Goal: Task Accomplishment & Management: Manage account settings

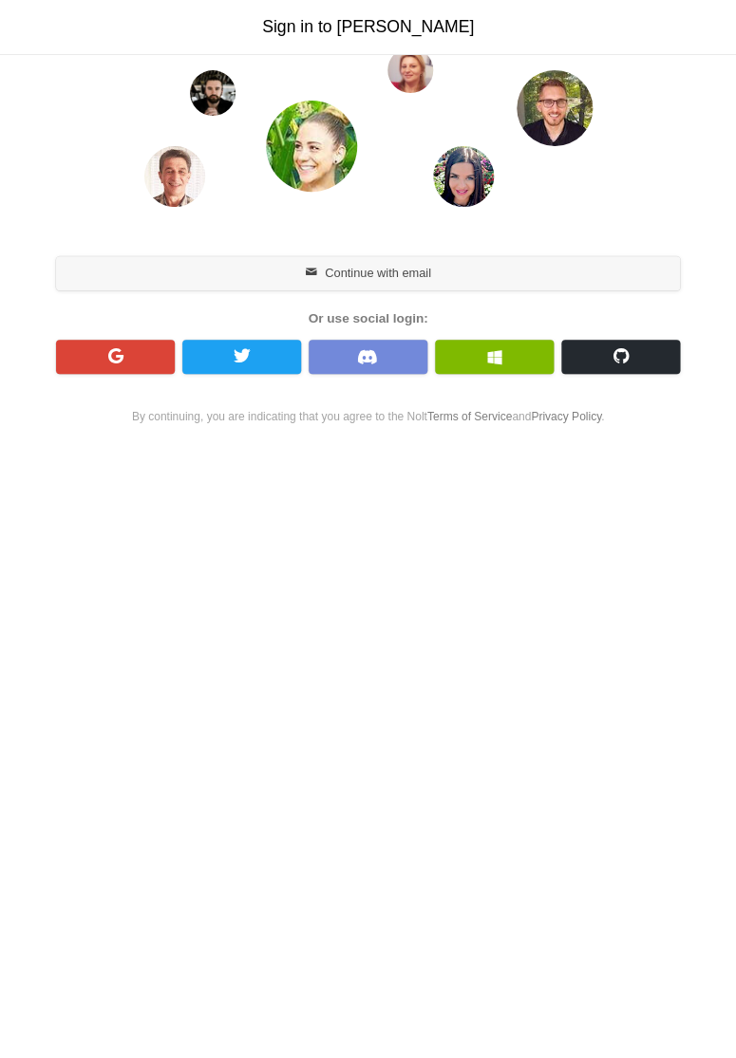
click at [486, 276] on button "Continue with email" at bounding box center [368, 273] width 624 height 34
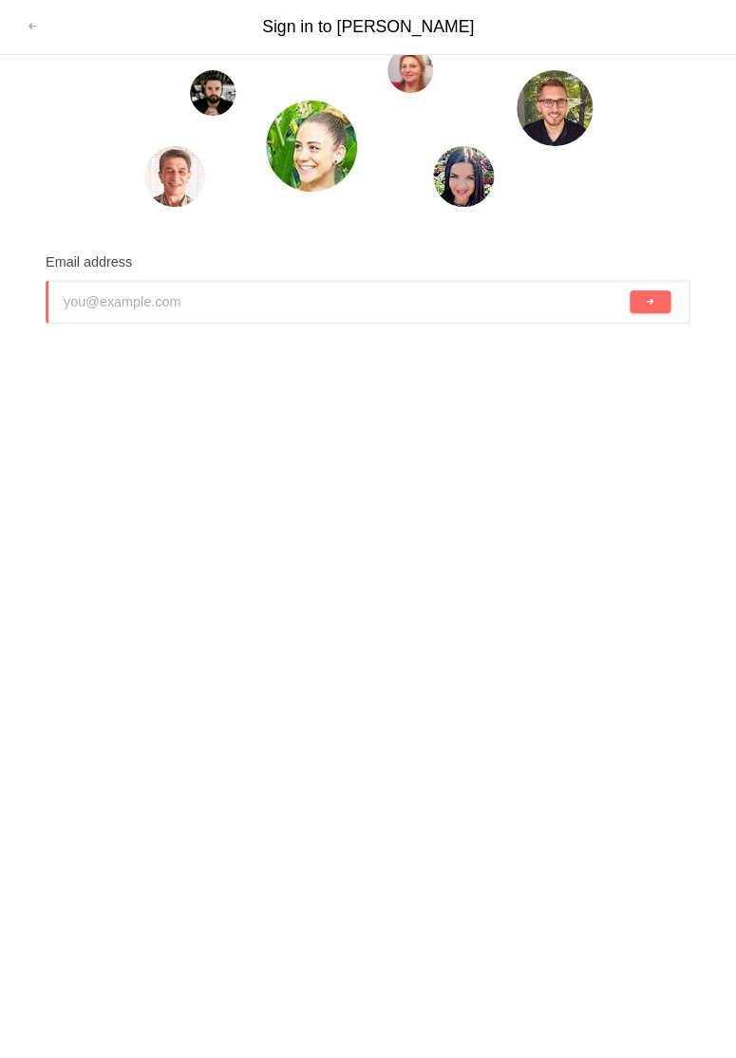
click at [367, 301] on input "email" at bounding box center [345, 302] width 562 height 42
type input "danielngkahking@gmail.com"
click at [629, 290] on button "submit" at bounding box center [649, 301] width 41 height 23
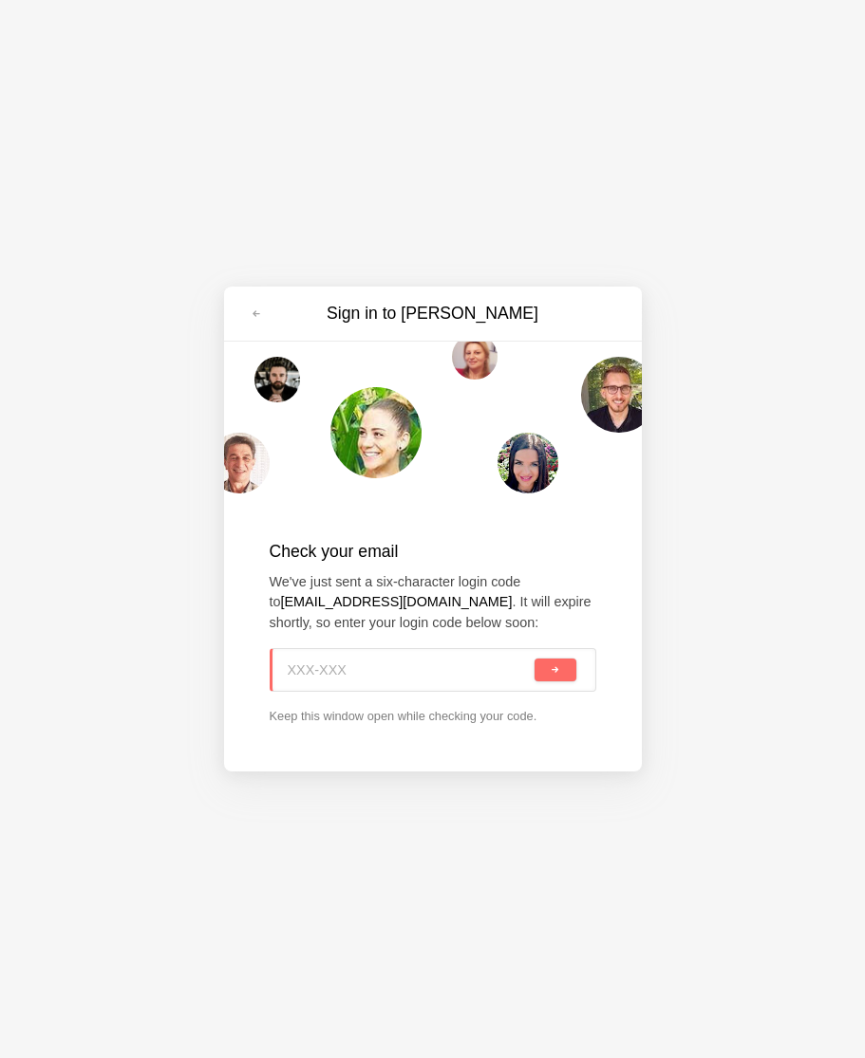
paste input "YGD-1GP"
type input "YGD-1GP"
click at [555, 676] on span "submit" at bounding box center [555, 670] width 10 height 10
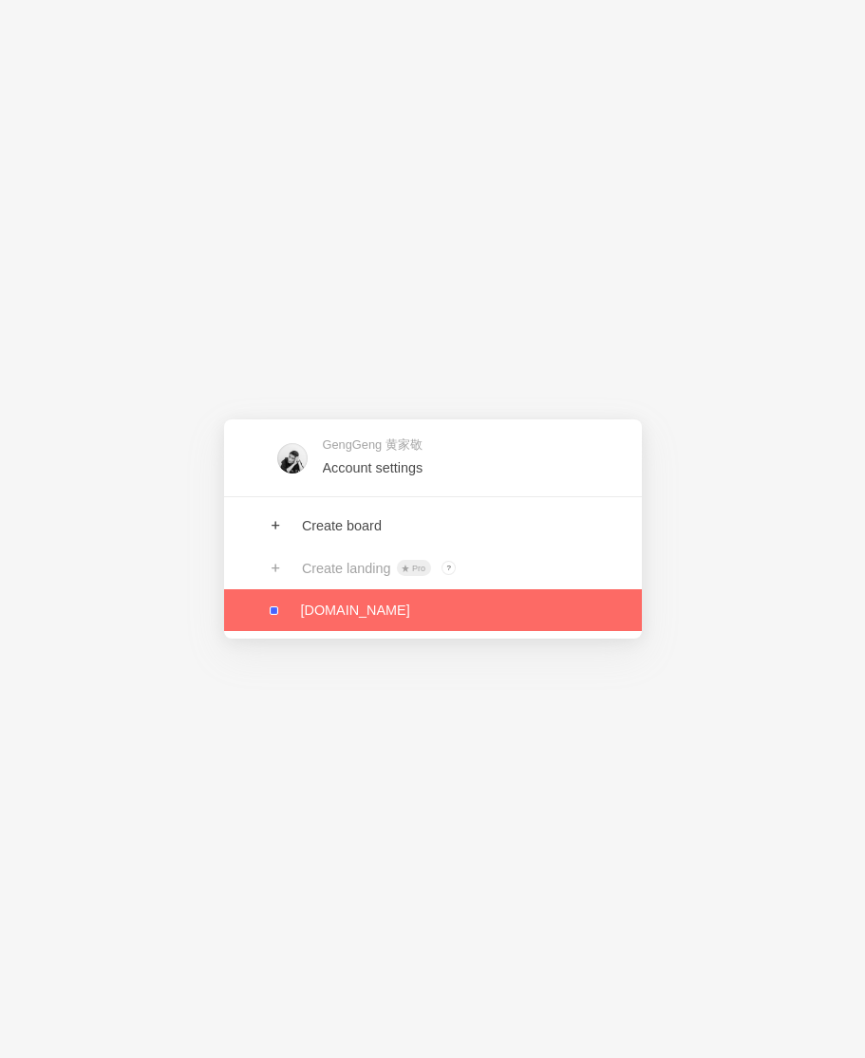
click at [478, 603] on link at bounding box center [433, 610] width 418 height 42
